Goal: Contribute content: Add original content to the website for others to see

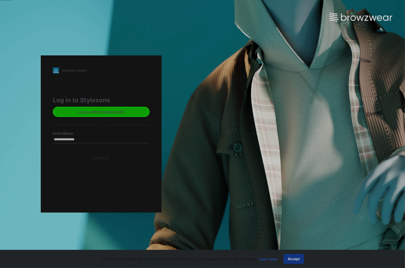
click at [105, 144] on div "Email Address" at bounding box center [101, 138] width 97 height 15
click at [105, 143] on input "Email Address" at bounding box center [101, 140] width 97 height 8
type input "**********"
click at [53, 153] on button "Continue" at bounding box center [101, 158] width 97 height 10
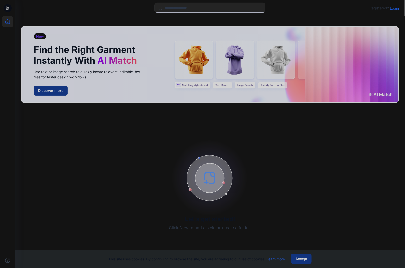
click at [394, 8] on p "Login" at bounding box center [394, 8] width 9 height 5
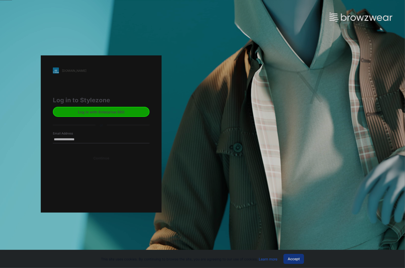
click at [82, 142] on input "Email Address" at bounding box center [101, 140] width 97 height 8
type input "**********"
click at [101, 159] on button "Continue" at bounding box center [101, 158] width 97 height 10
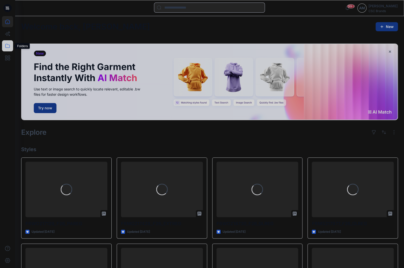
click at [7, 44] on icon at bounding box center [7, 45] width 11 height 11
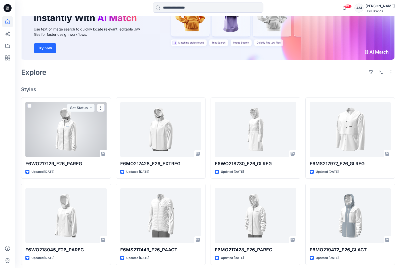
scroll to position [16, 0]
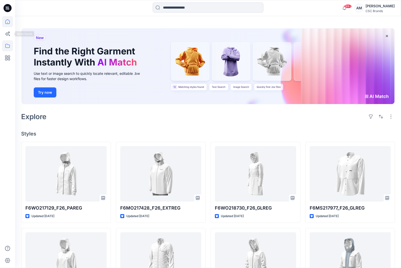
click at [12, 43] on icon at bounding box center [7, 45] width 11 height 11
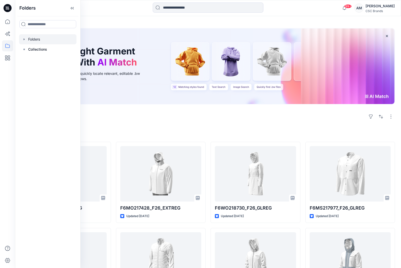
click at [40, 39] on div at bounding box center [47, 39] width 57 height 10
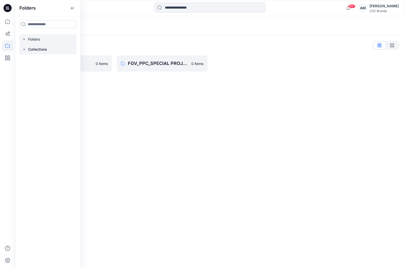
click at [41, 48] on p "Collections" at bounding box center [37, 49] width 19 height 6
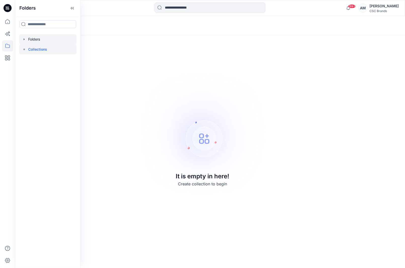
click at [31, 40] on div at bounding box center [47, 39] width 57 height 10
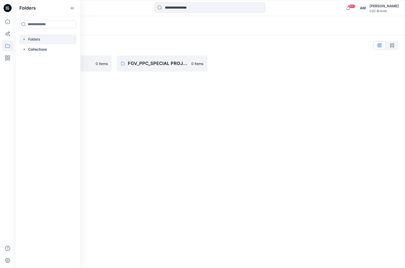
click at [110, 87] on div "Folders Folders List FGV_PPC_PPI_PPM 0 items FGV_PPC_SPECIAL PROJECT 0 items" at bounding box center [210, 142] width 390 height 252
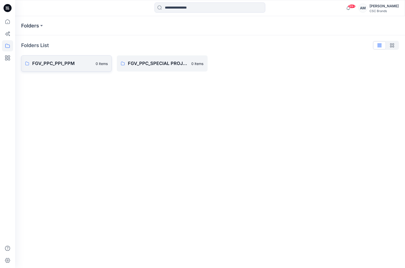
click at [73, 62] on p "FGV_PPC_PPI_PPM" at bounding box center [62, 63] width 60 height 7
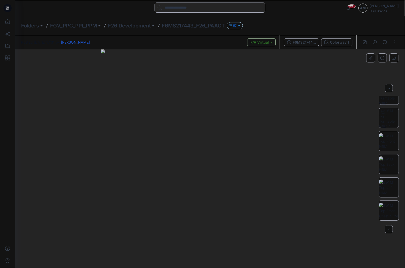
scroll to position [80, 0]
click at [387, 230] on div at bounding box center [389, 229] width 8 height 8
click at [387, 229] on div at bounding box center [389, 229] width 8 height 8
drag, startPoint x: 300, startPoint y: 170, endPoint x: 301, endPoint y: 70, distance: 100.2
click at [301, 70] on img at bounding box center [210, 141] width 254 height 254
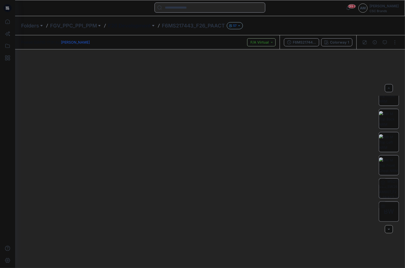
click at [129, 26] on p "F26 Development" at bounding box center [129, 25] width 43 height 7
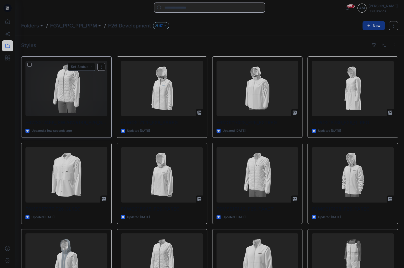
click at [91, 66] on button "Set Status" at bounding box center [81, 67] width 28 height 8
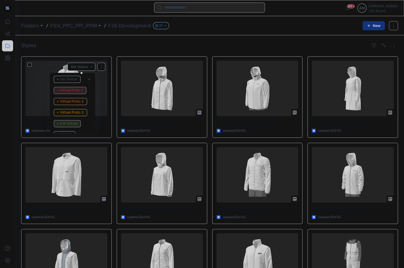
click at [70, 123] on p "F/A Virtual" at bounding box center [68, 123] width 17 height 7
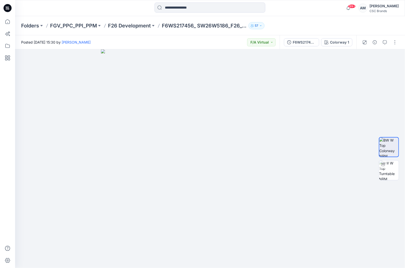
click at [264, 28] on div "Folders FGV_PPC_PPI_PPM F26 Development F6WS217456_ SW26W5186_F26_GLACT 57" at bounding box center [190, 25] width 339 height 7
click at [394, 43] on button "button" at bounding box center [395, 42] width 8 height 8
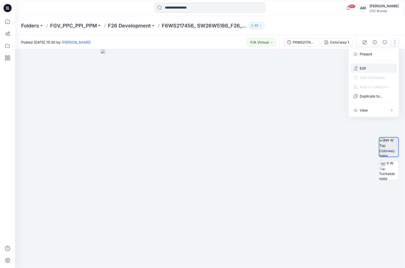
click at [372, 65] on button "Edit" at bounding box center [374, 67] width 46 height 9
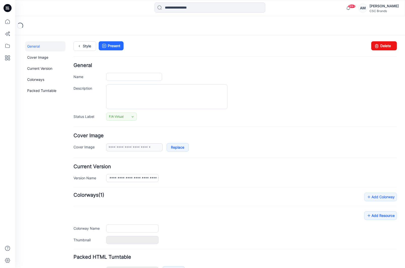
type input "**********"
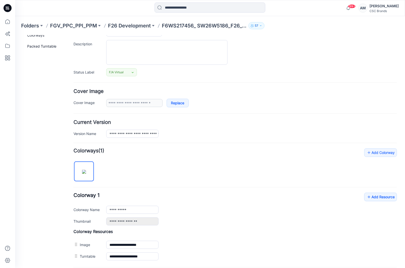
scroll to position [94, 0]
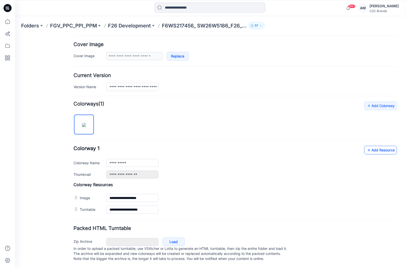
click at [366, 147] on icon at bounding box center [368, 150] width 5 height 8
click at [375, 146] on link "Add Resource" at bounding box center [380, 150] width 33 height 9
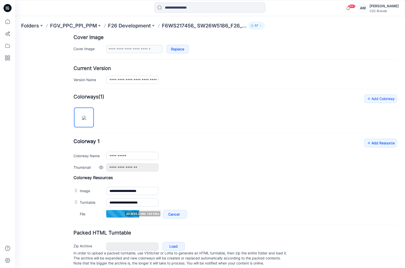
scroll to position [106, 0]
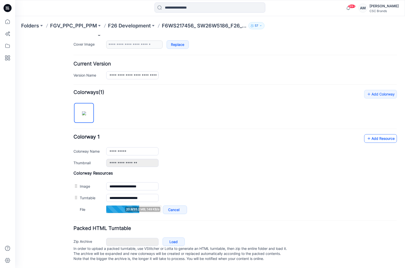
click at [377, 134] on link "Add Resource" at bounding box center [380, 138] width 33 height 9
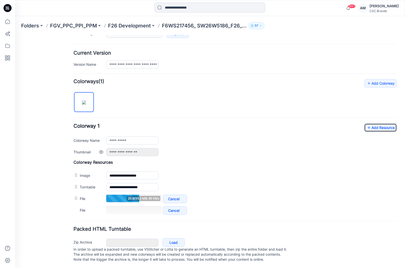
scroll to position [118, 0]
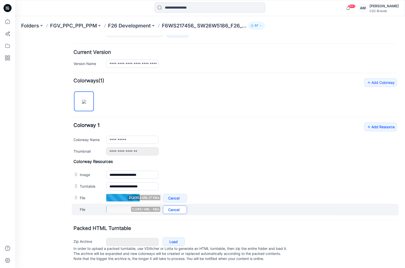
click at [182, 205] on link "Cancel" at bounding box center [175, 209] width 24 height 9
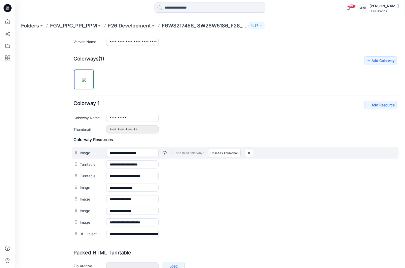
scroll to position [163, 0]
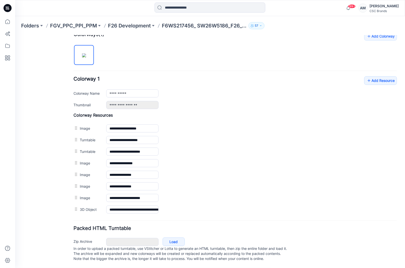
click at [381, 82] on div "**********" at bounding box center [235, 92] width 324 height 33
click at [370, 81] on link "Add Resource" at bounding box center [380, 80] width 33 height 9
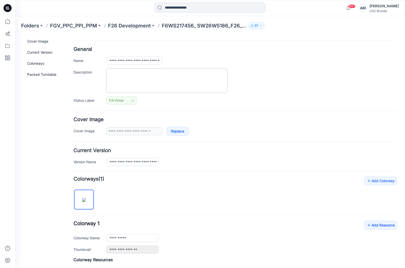
scroll to position [0, 0]
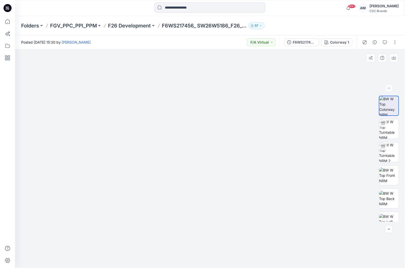
drag, startPoint x: 220, startPoint y: 101, endPoint x: 236, endPoint y: 65, distance: 40.1
click at [236, 66] on img at bounding box center [210, 141] width 254 height 254
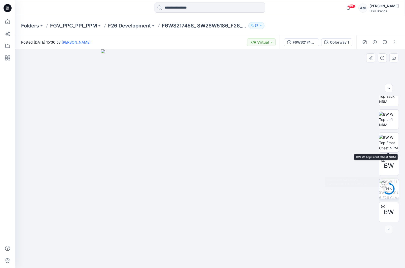
scroll to position [103, 0]
click at [397, 44] on button "button" at bounding box center [395, 42] width 8 height 8
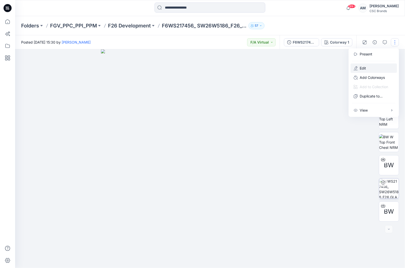
click at [369, 68] on button "Edit" at bounding box center [374, 67] width 46 height 9
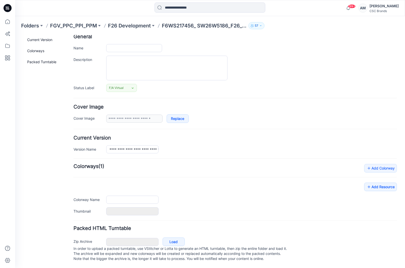
type input "**********"
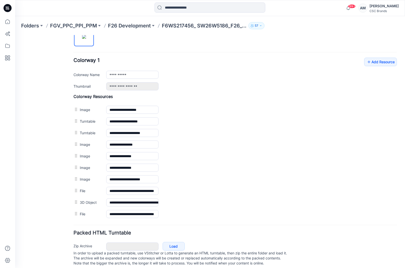
scroll to position [183, 0]
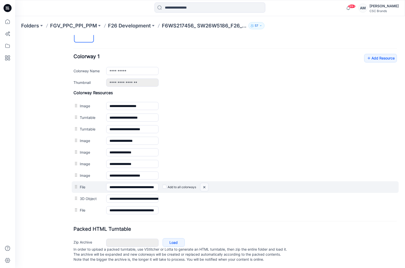
drag, startPoint x: 203, startPoint y: 184, endPoint x: 238, endPoint y: 63, distance: 125.4
click at [203, 184] on img at bounding box center [204, 187] width 8 height 8
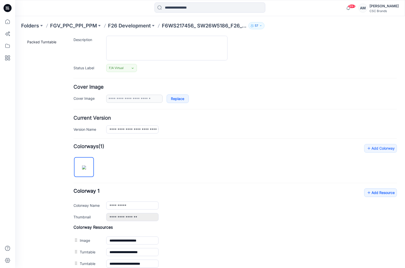
scroll to position [0, 0]
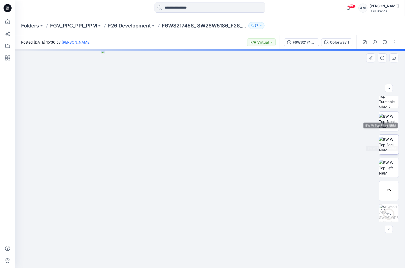
scroll to position [80, 0]
